Goal: Transaction & Acquisition: Purchase product/service

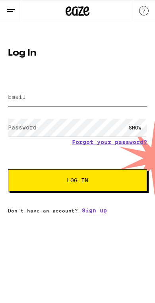
click at [23, 102] on input "Email" at bounding box center [77, 97] width 139 height 18
type input "[EMAIL_ADDRESS][DOMAIN_NAME]"
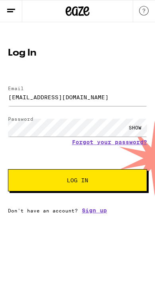
click at [87, 182] on span "Log In" at bounding box center [77, 181] width 21 height 6
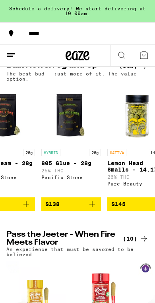
scroll to position [0, 7286]
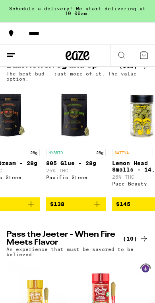
click at [141, 145] on img "Open page for Lemon Head Smalls - 14.17g from Pure Beauty" at bounding box center [142, 115] width 60 height 60
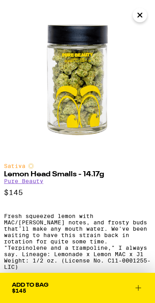
click at [144, 20] on icon "Close" at bounding box center [140, 15] width 10 height 12
